Goal: Communication & Community: Answer question/provide support

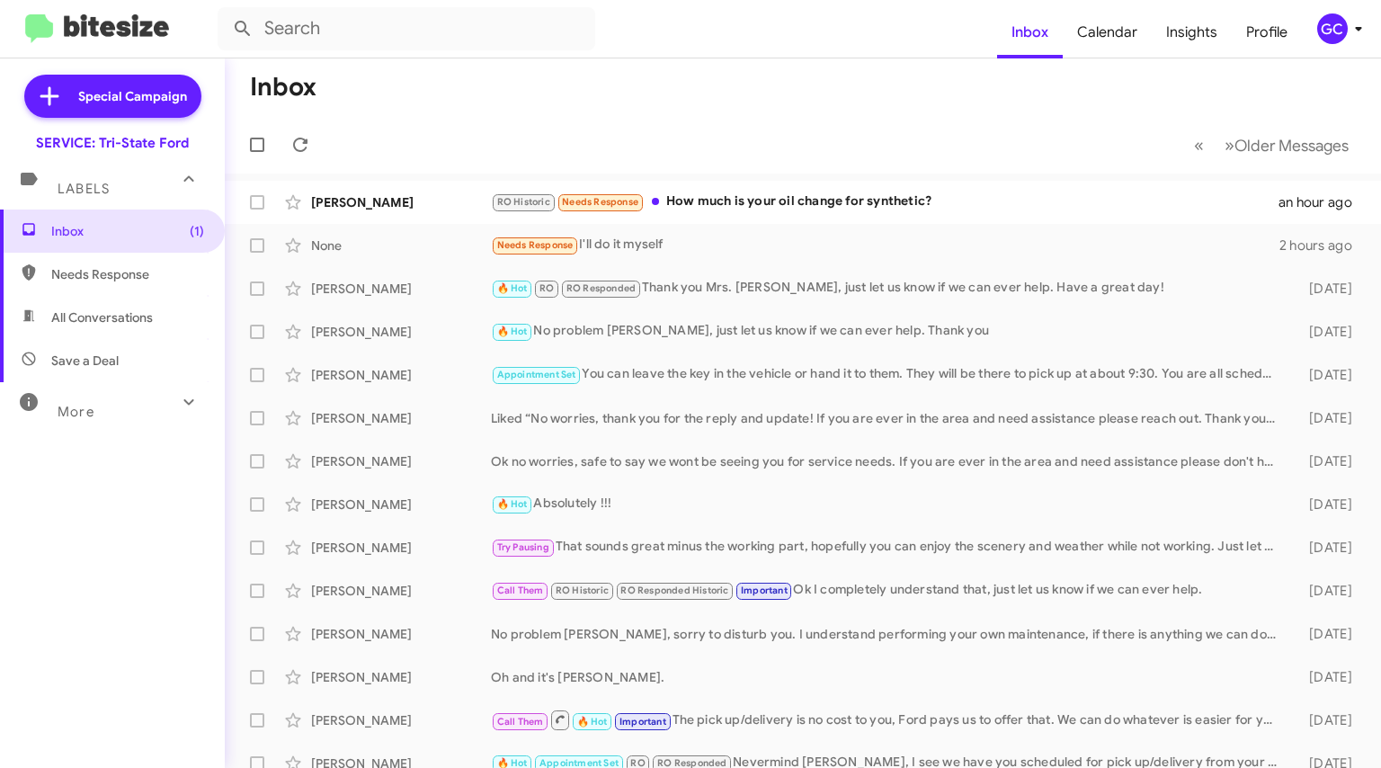
click at [366, 199] on div "[PERSON_NAME]" at bounding box center [401, 202] width 180 height 18
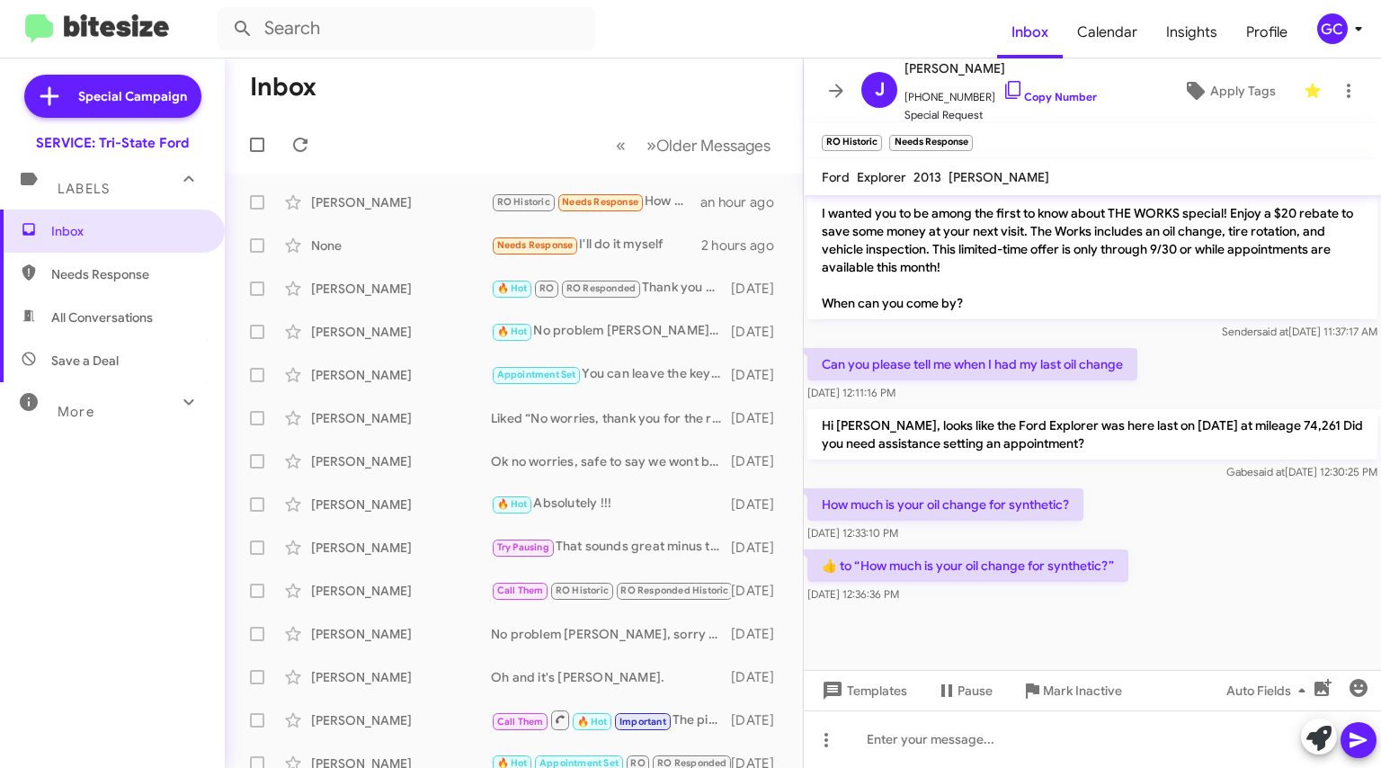
scroll to position [964, 0]
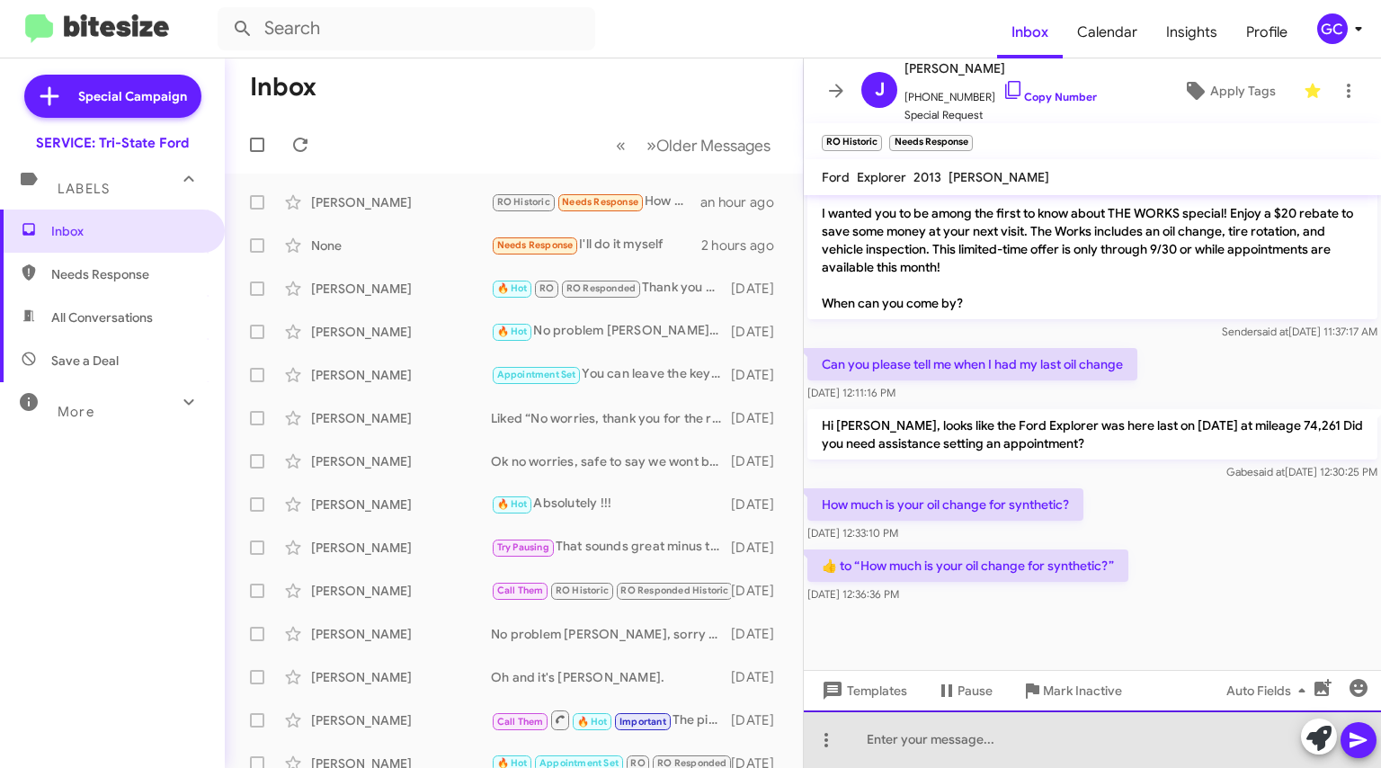
click at [967, 734] on div at bounding box center [1092, 739] width 577 height 58
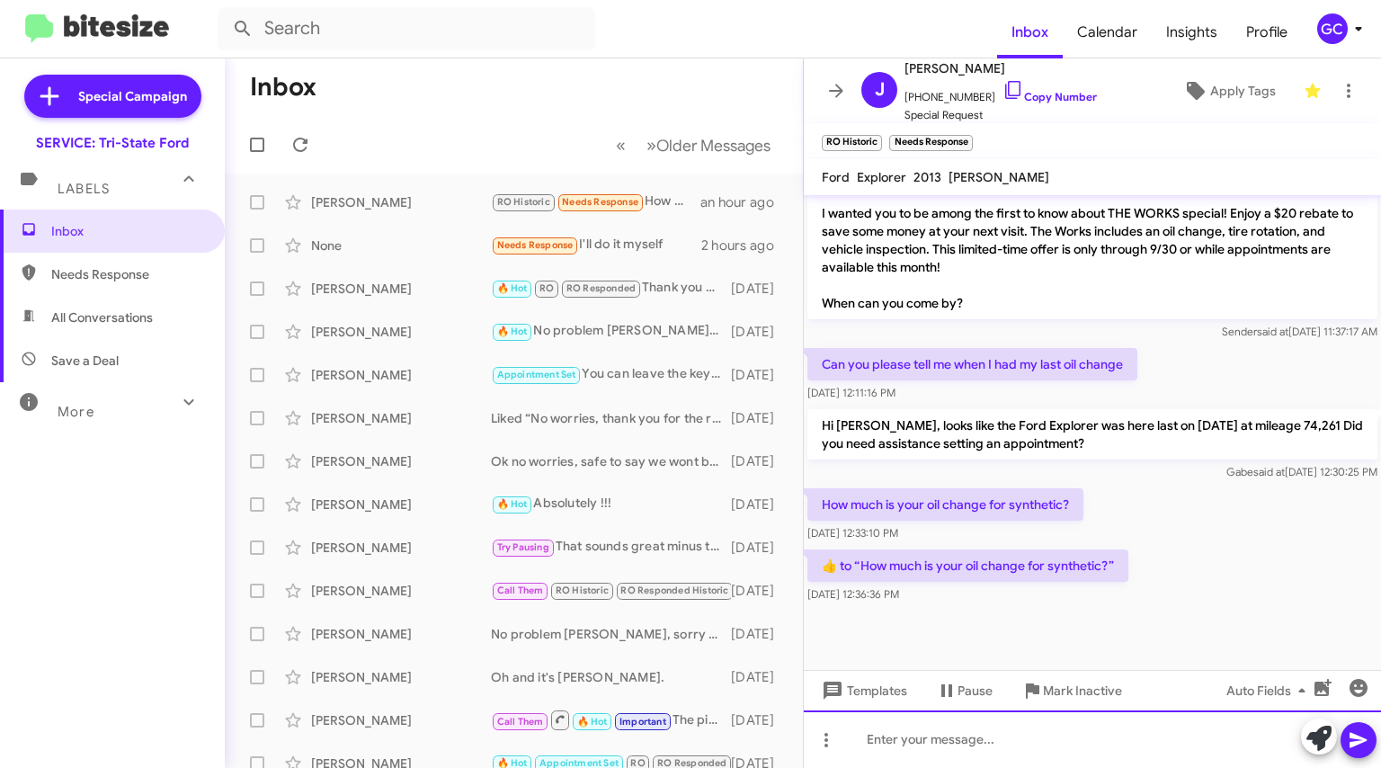
click at [967, 735] on div at bounding box center [1092, 739] width 577 height 58
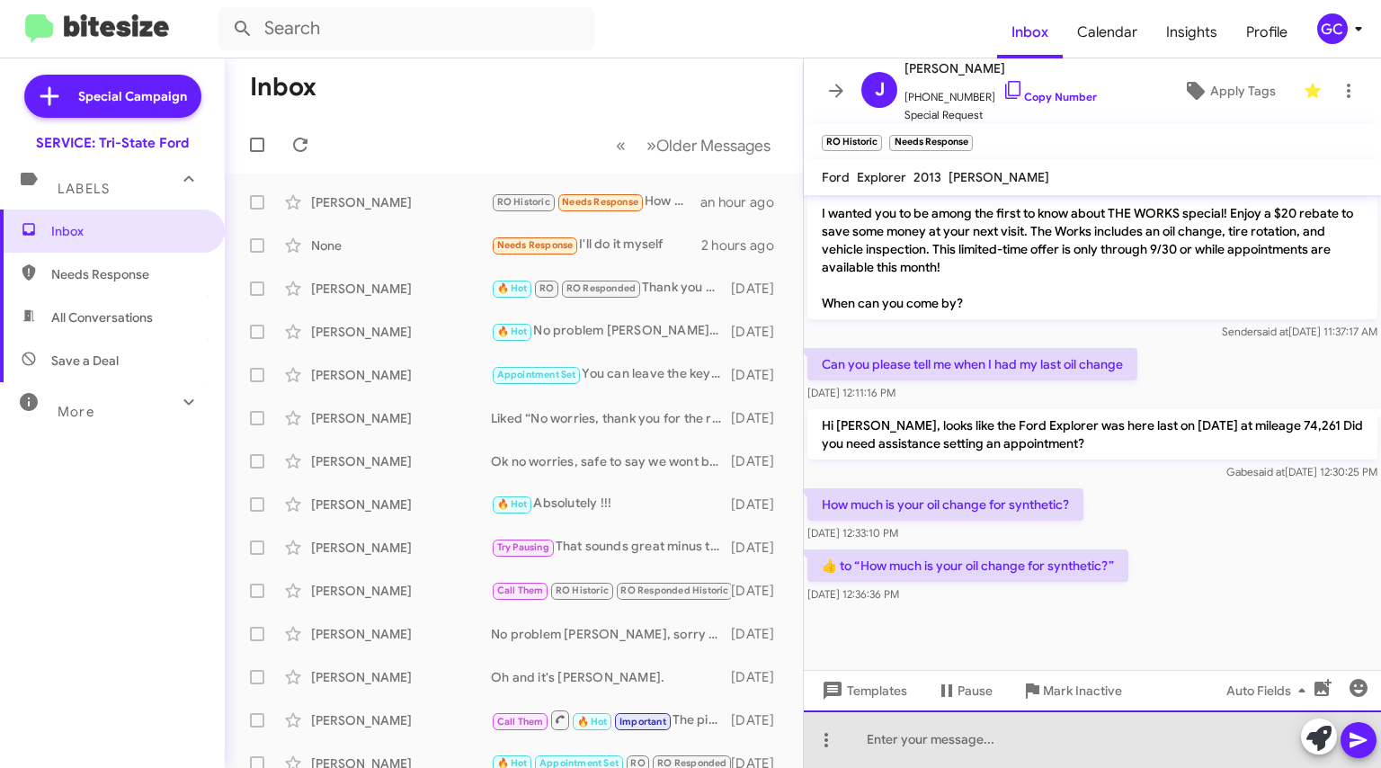
click at [974, 734] on div at bounding box center [1092, 739] width 577 height 58
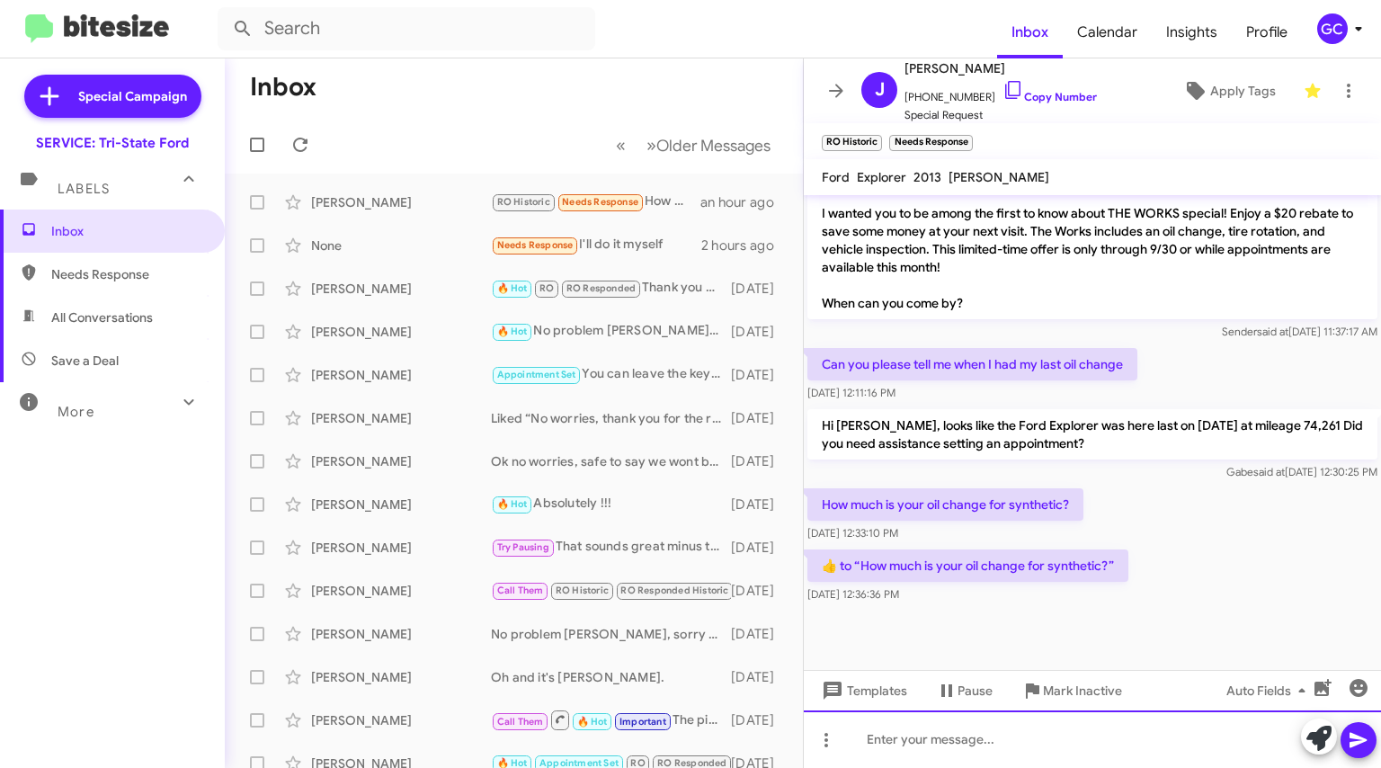
click at [961, 727] on div at bounding box center [1092, 739] width 577 height 58
click at [972, 728] on div at bounding box center [1092, 739] width 577 height 58
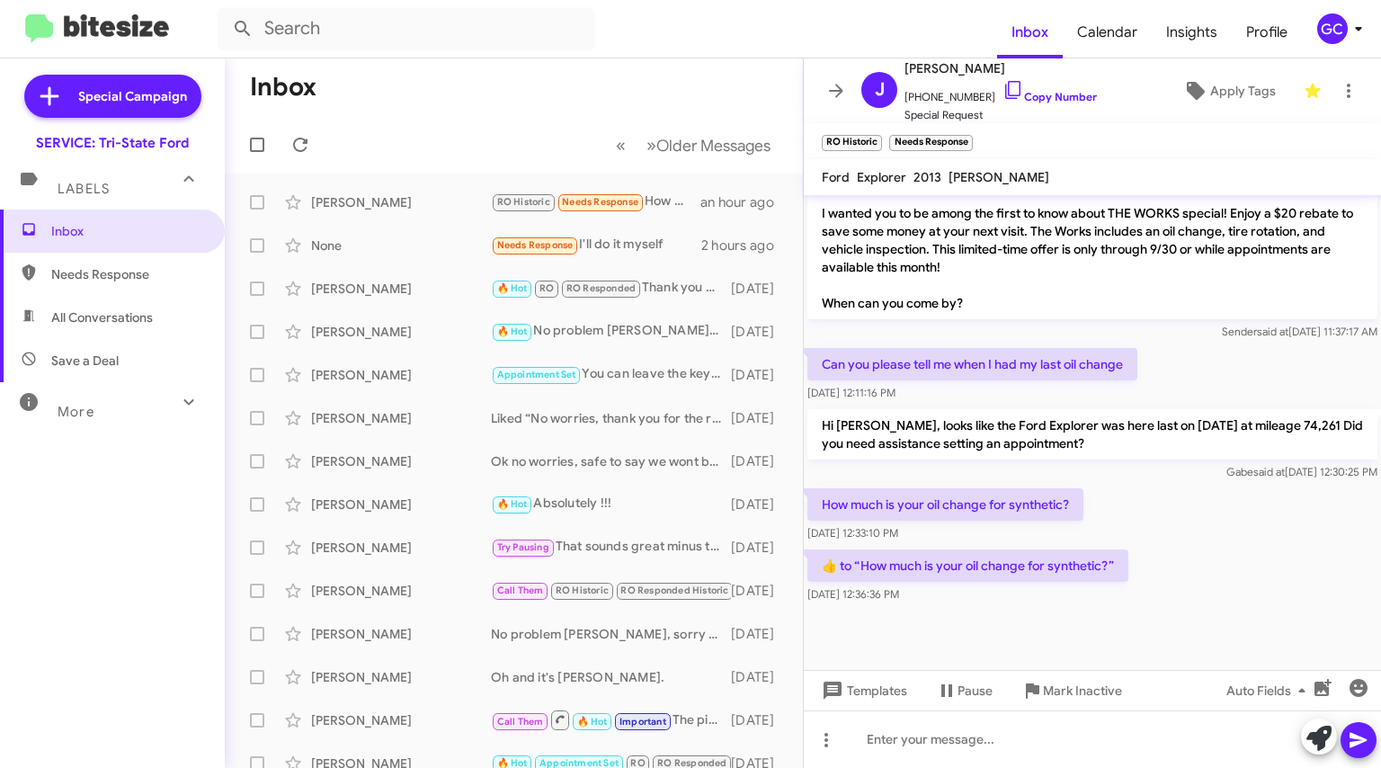
click at [1044, 99] on link "Copy Number" at bounding box center [1049, 96] width 94 height 13
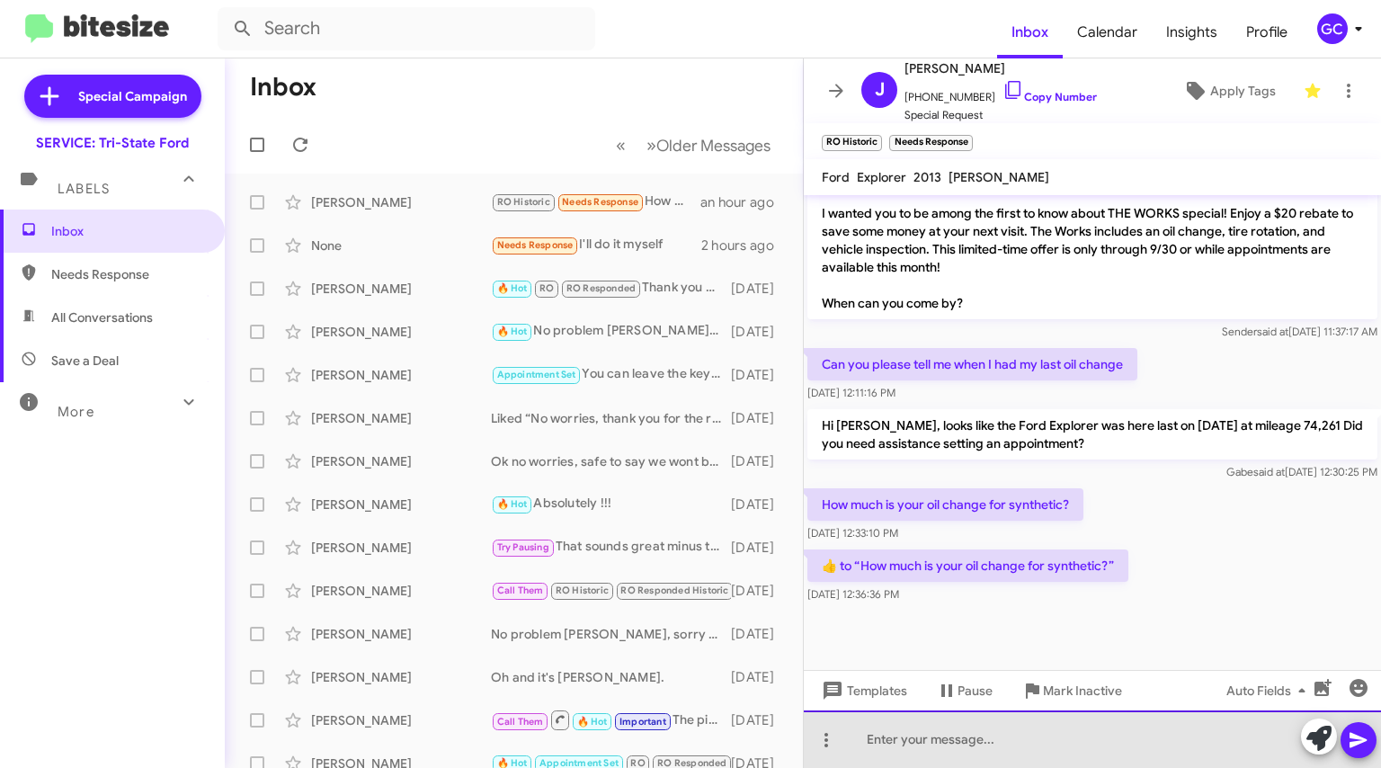
click at [911, 743] on div at bounding box center [1092, 739] width 577 height 58
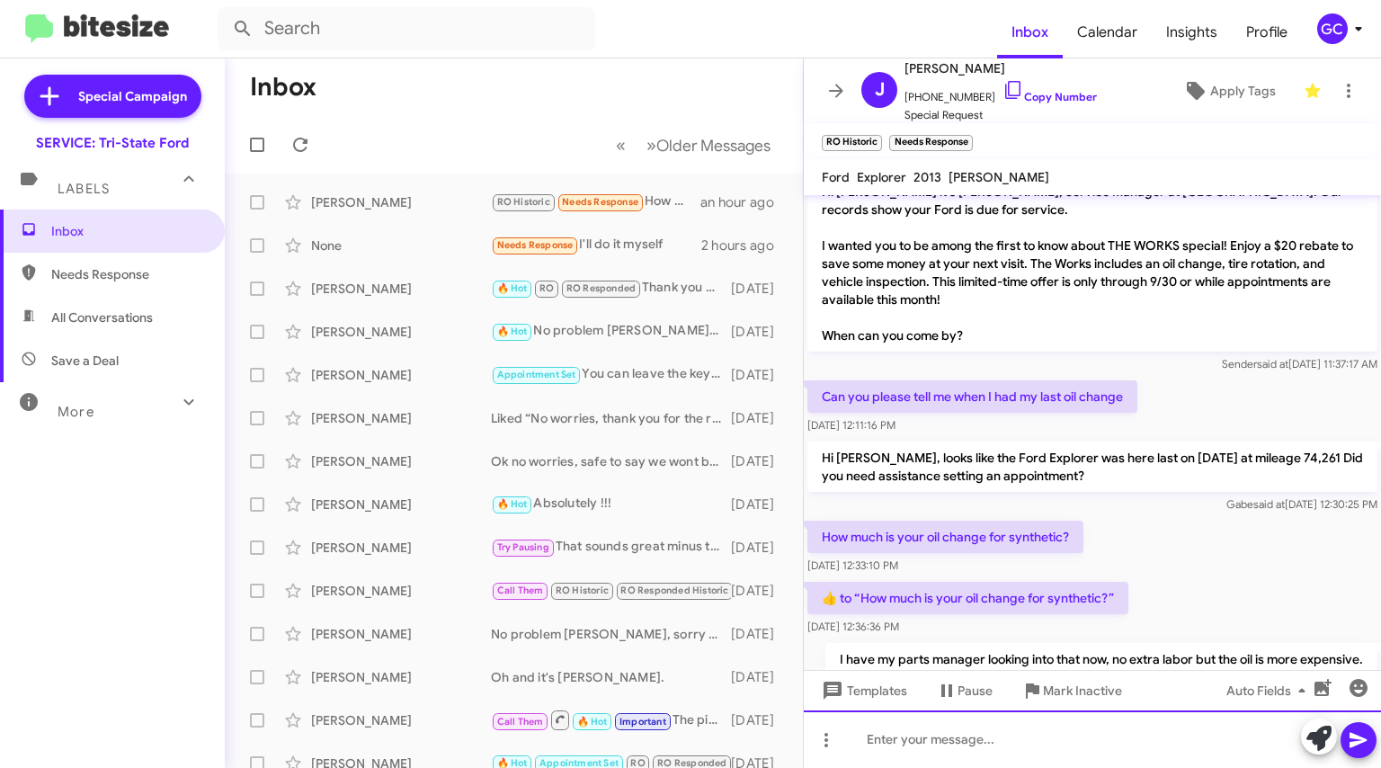
scroll to position [1030, 0]
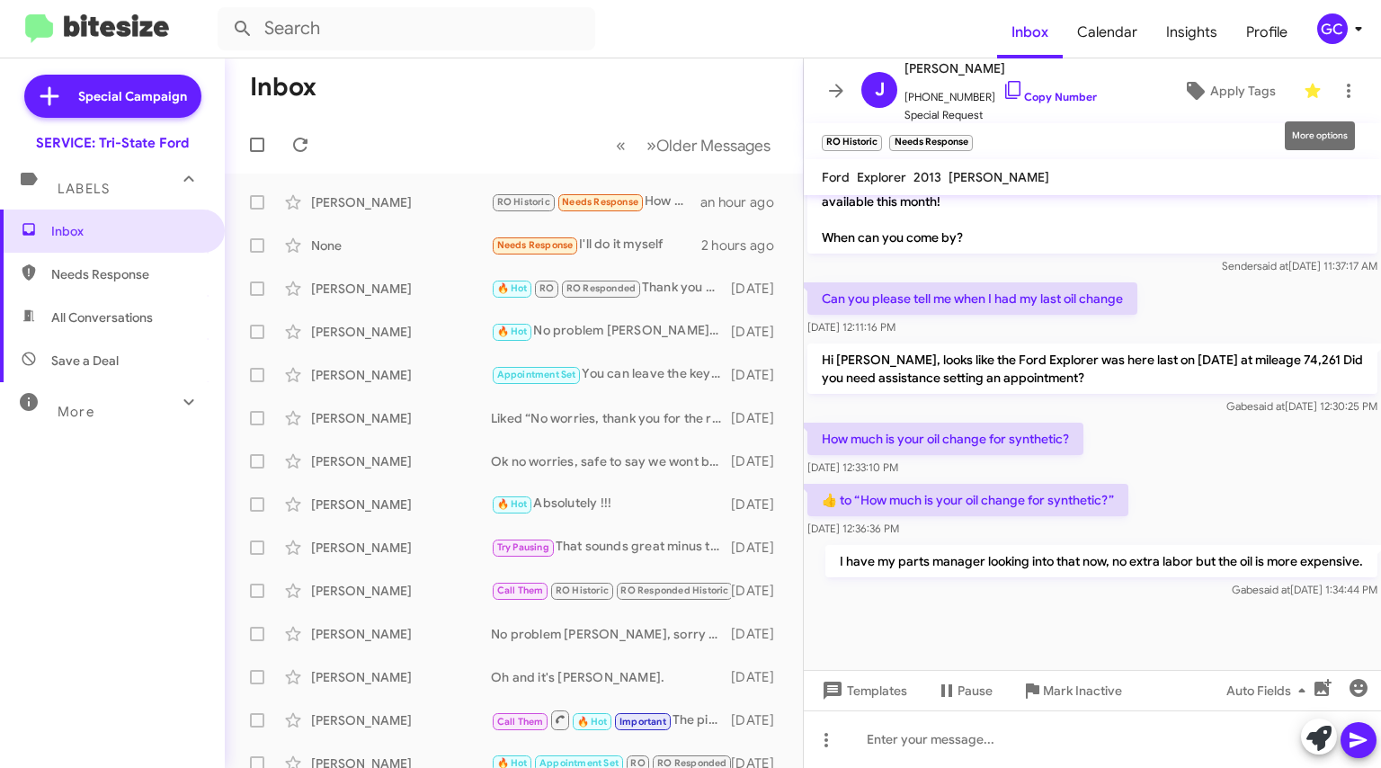
click at [1338, 91] on icon at bounding box center [1348, 91] width 22 height 22
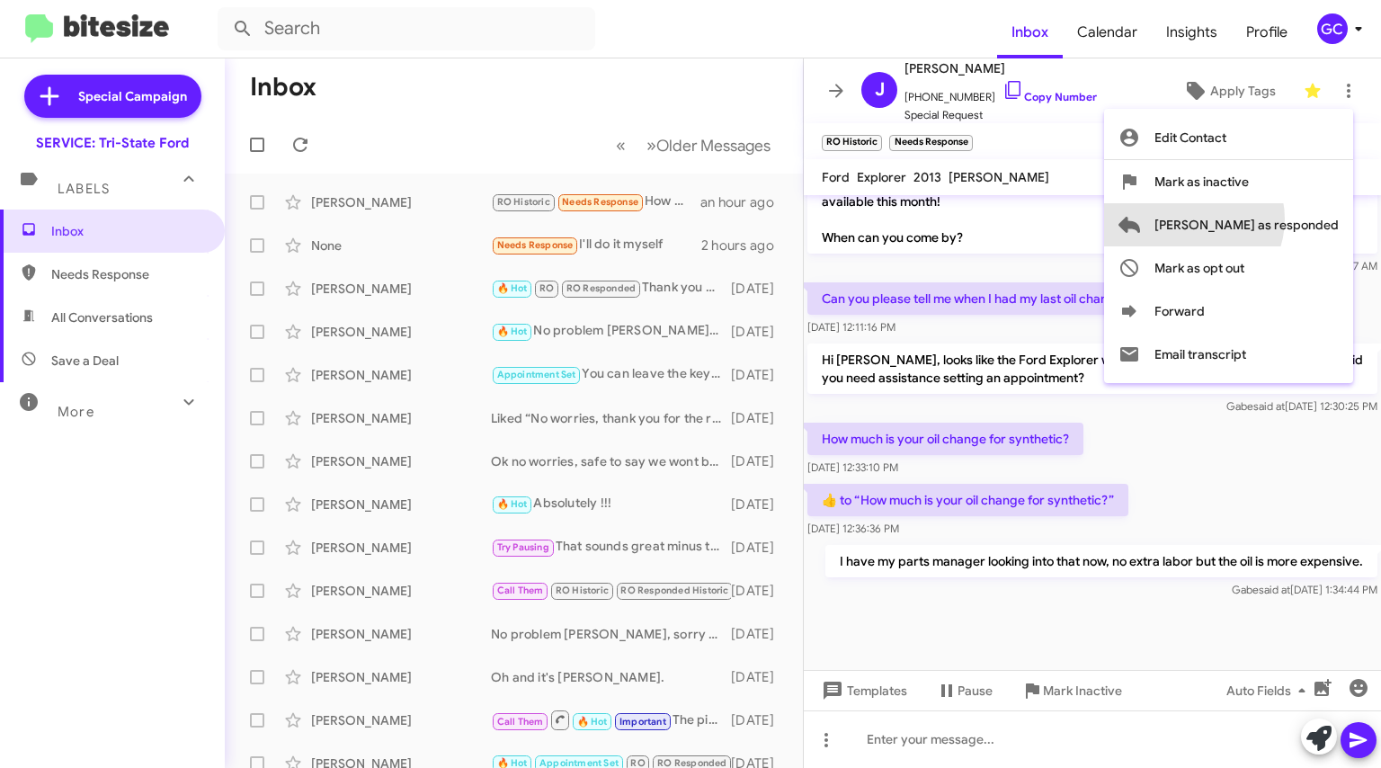
click at [1262, 218] on span "[PERSON_NAME] as responded" at bounding box center [1246, 224] width 184 height 43
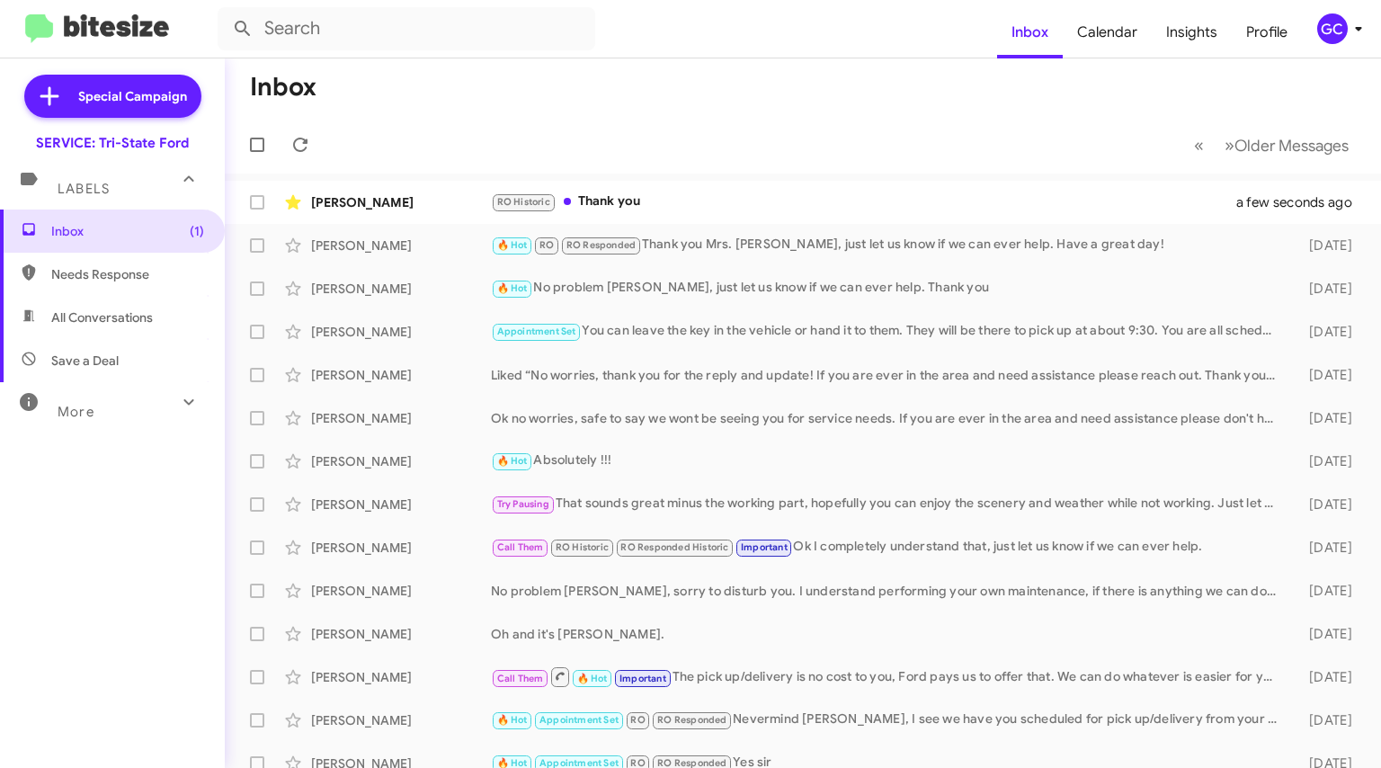
click at [622, 214] on div "[PERSON_NAME] RO Historic Thank you a few seconds ago" at bounding box center [802, 202] width 1127 height 36
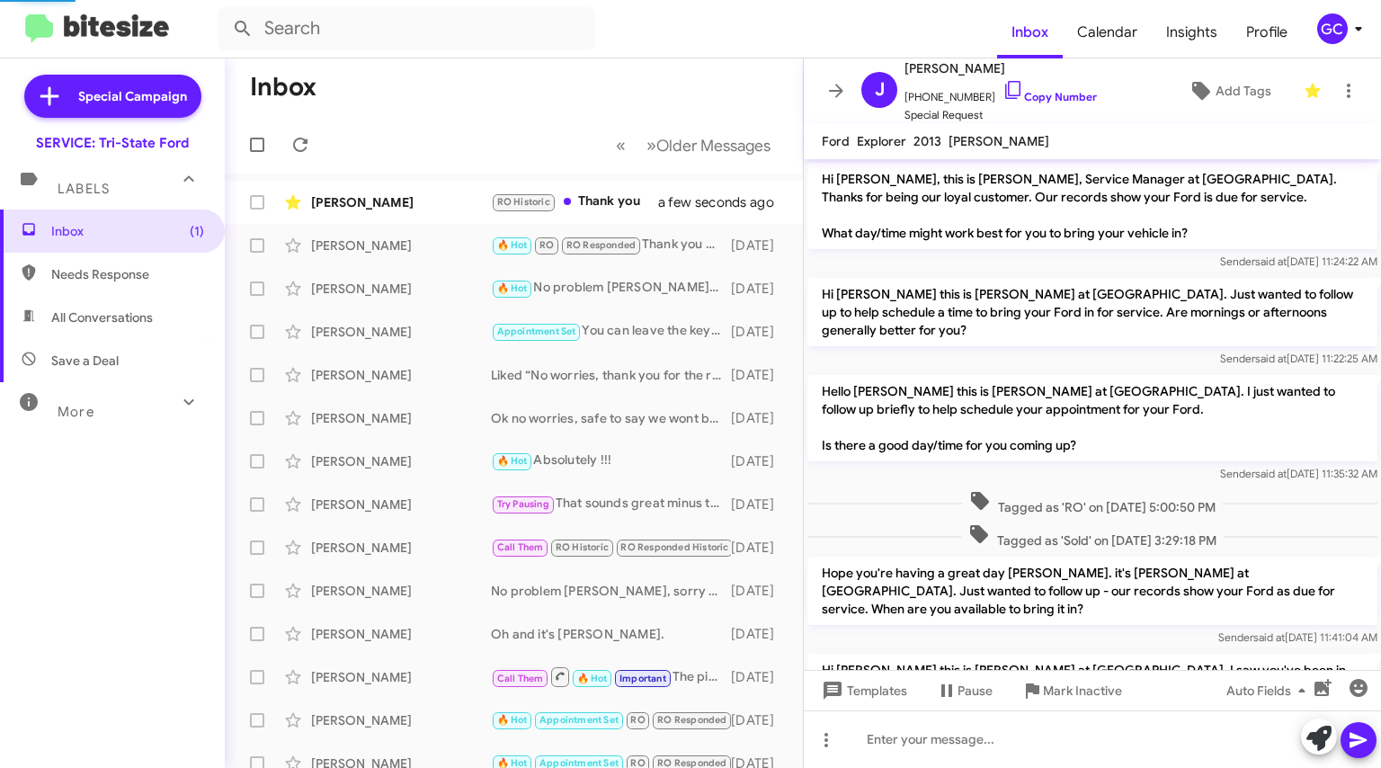
scroll to position [1060, 0]
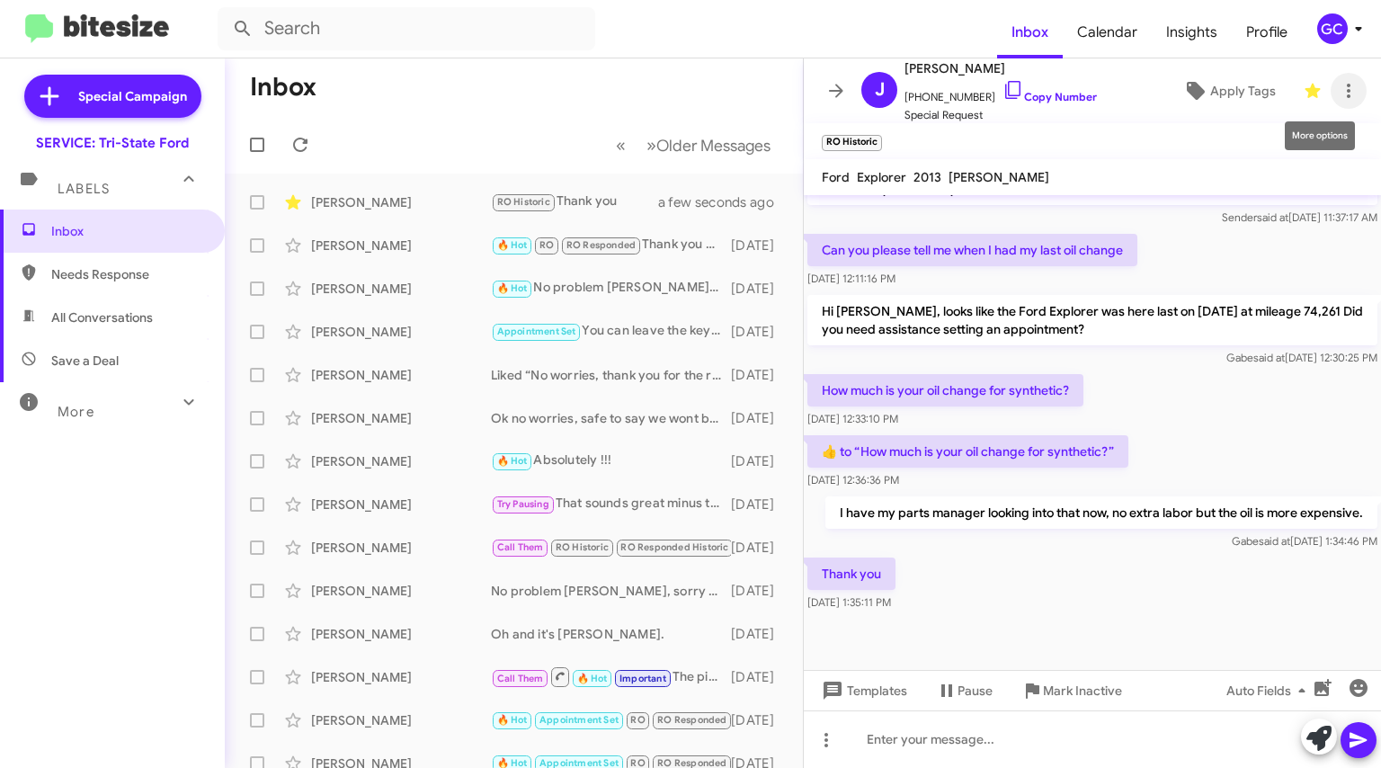
click at [1337, 88] on icon at bounding box center [1348, 91] width 22 height 22
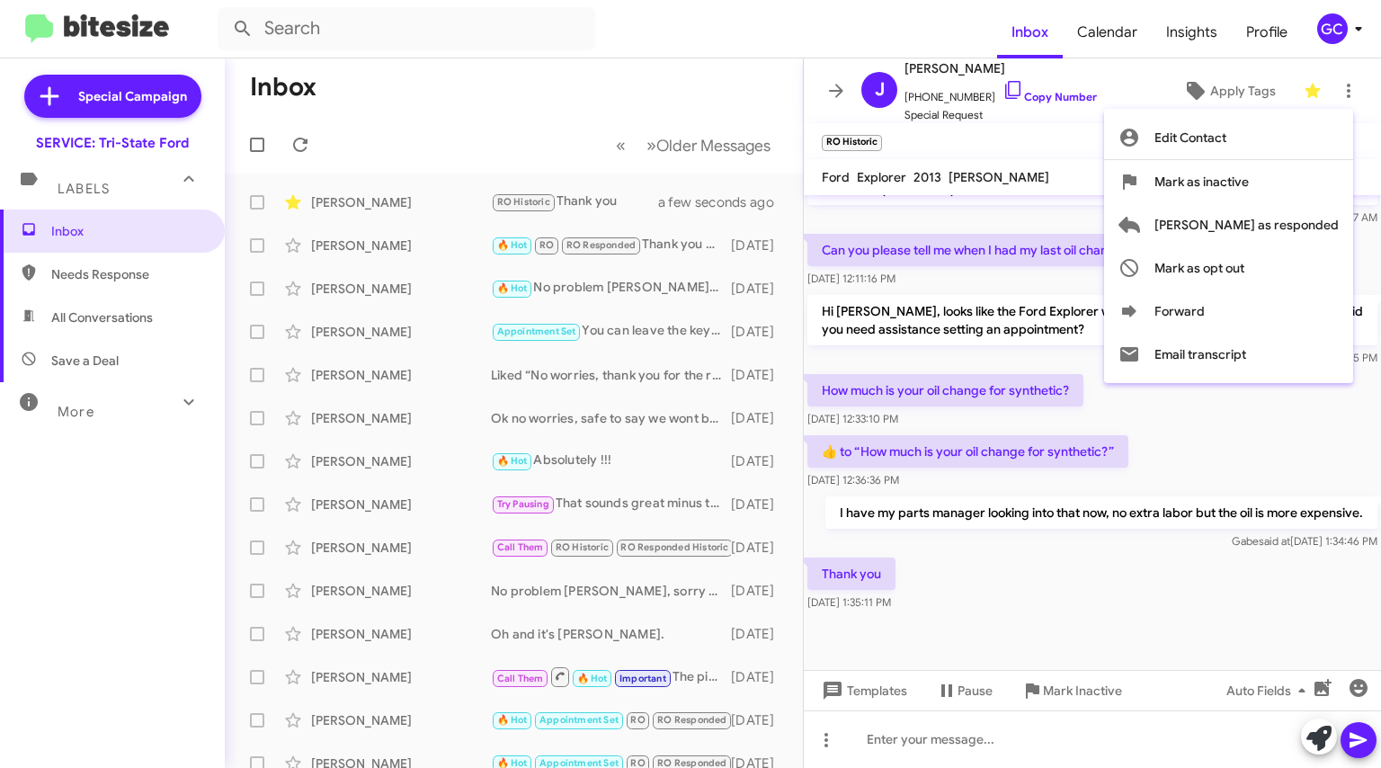
click at [712, 69] on div at bounding box center [690, 384] width 1381 height 768
